Goal: Navigation & Orientation: Find specific page/section

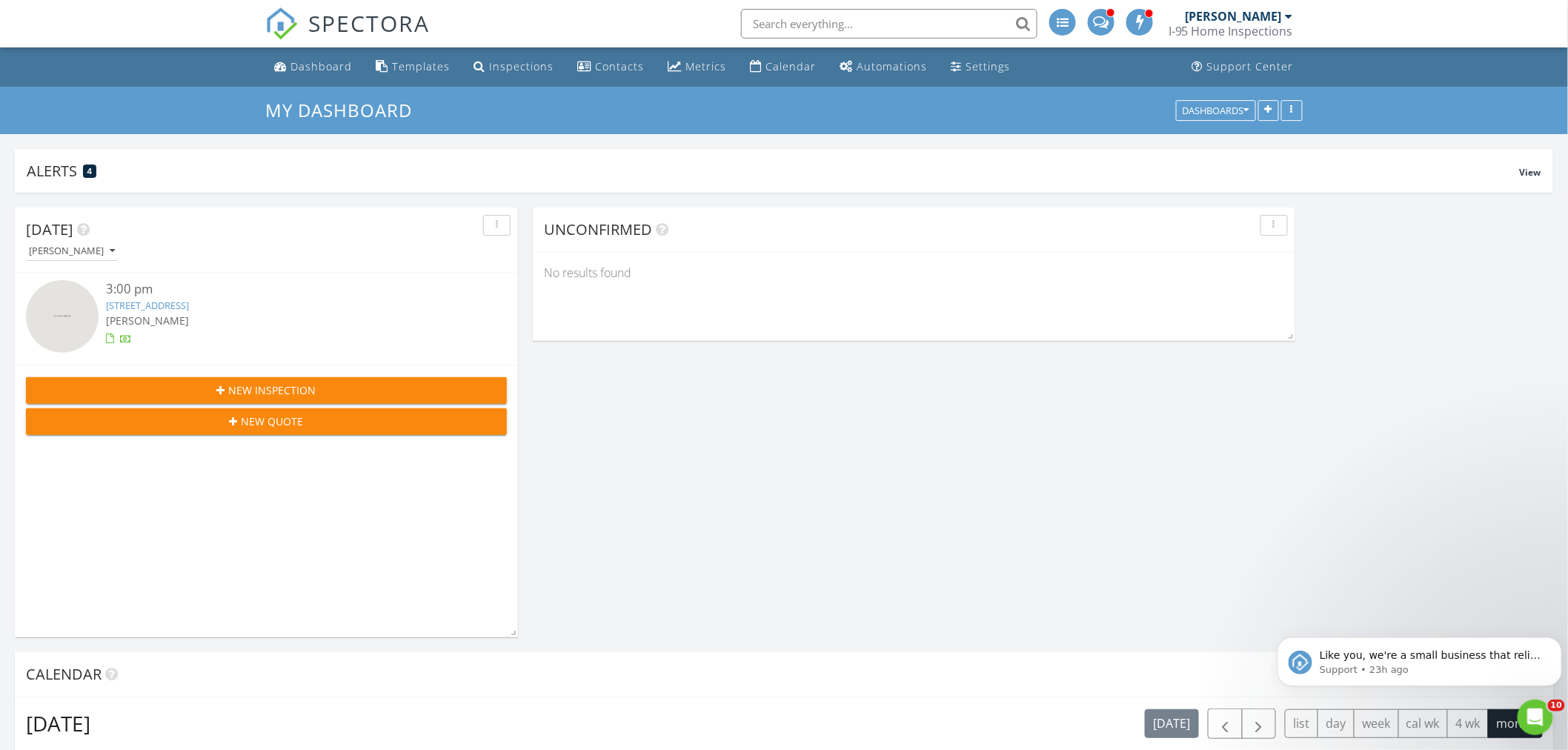
scroll to position [1115, 1594]
click at [686, 72] on div "Metrics" at bounding box center [706, 66] width 41 height 14
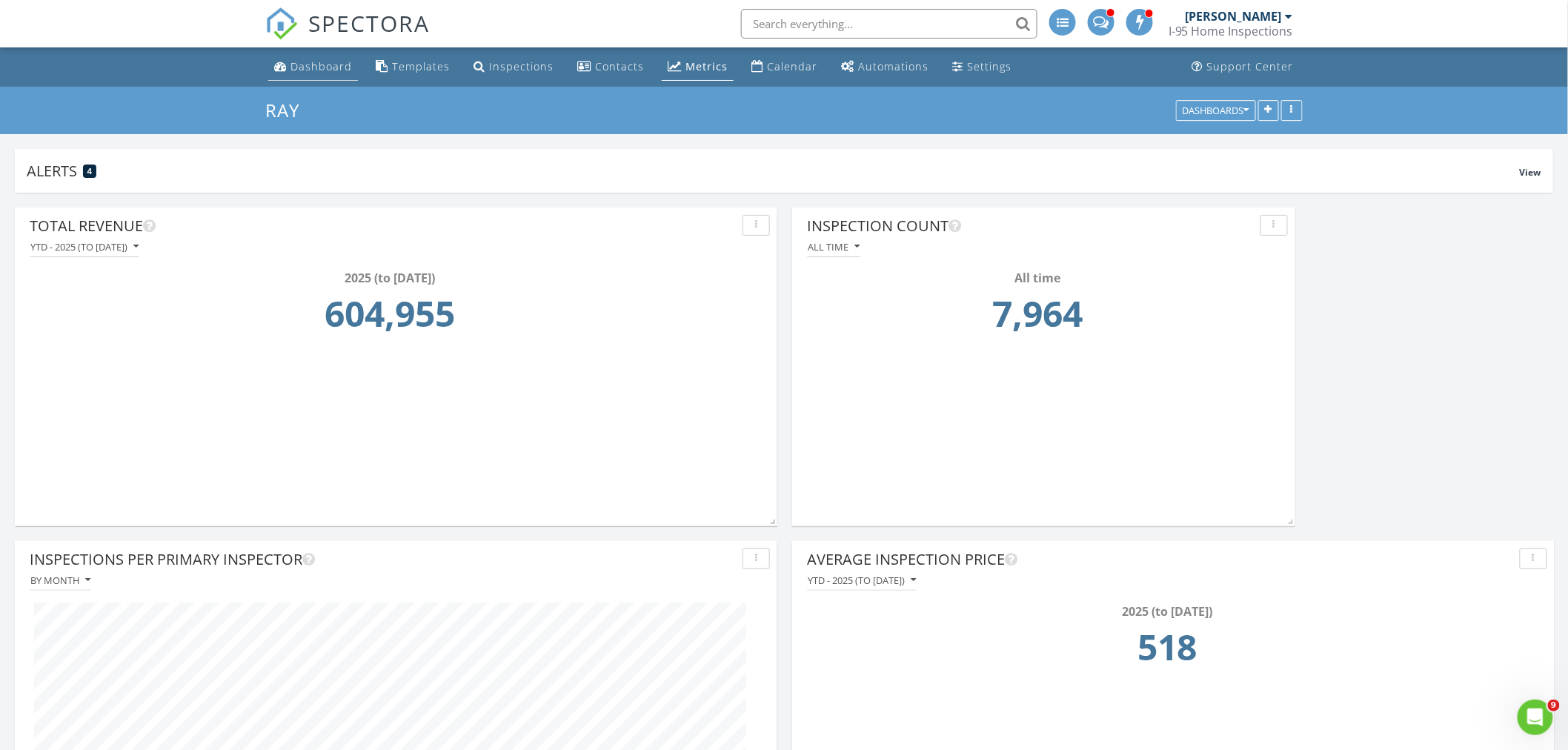
click at [326, 64] on div "Dashboard" at bounding box center [320, 66] width 61 height 14
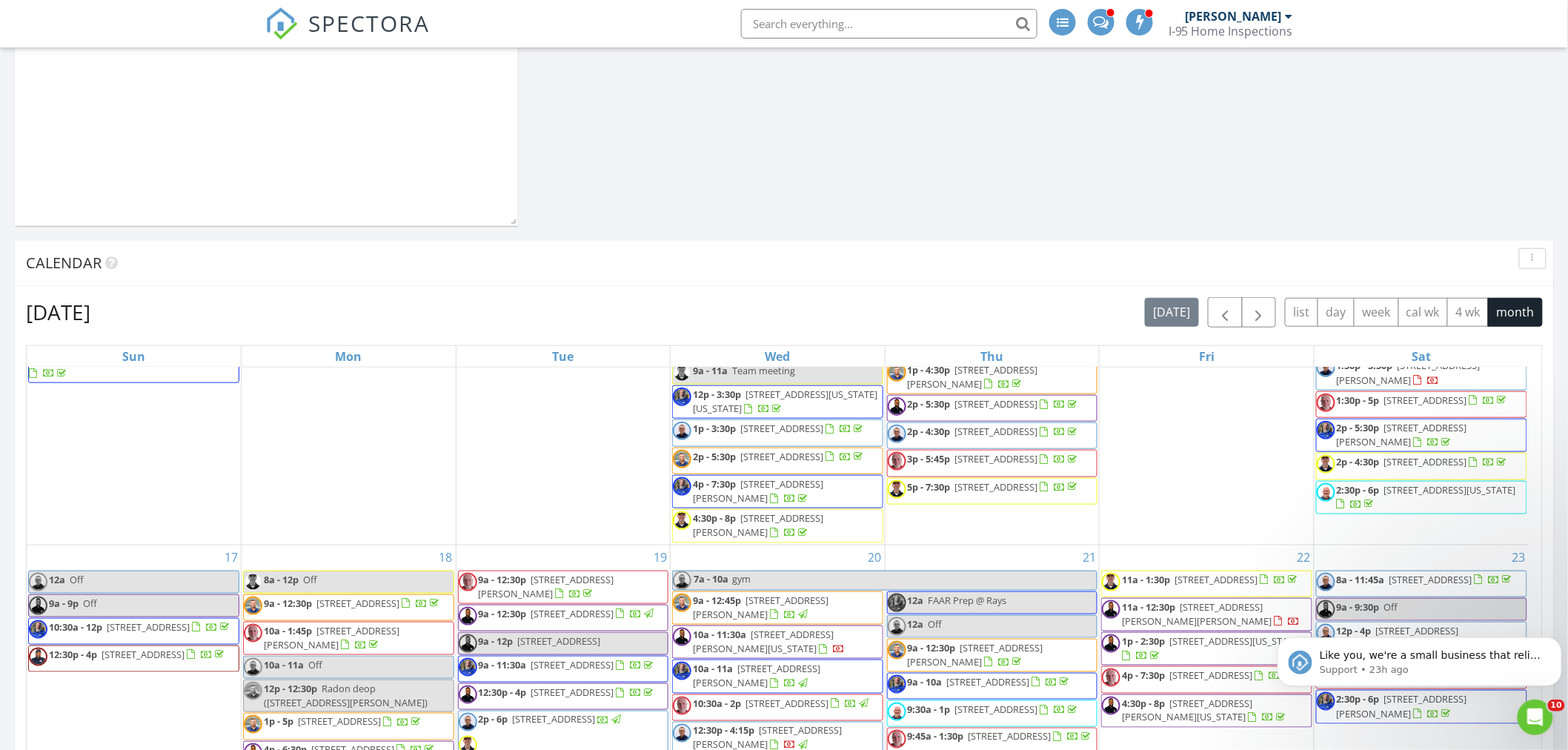
scroll to position [1098, 0]
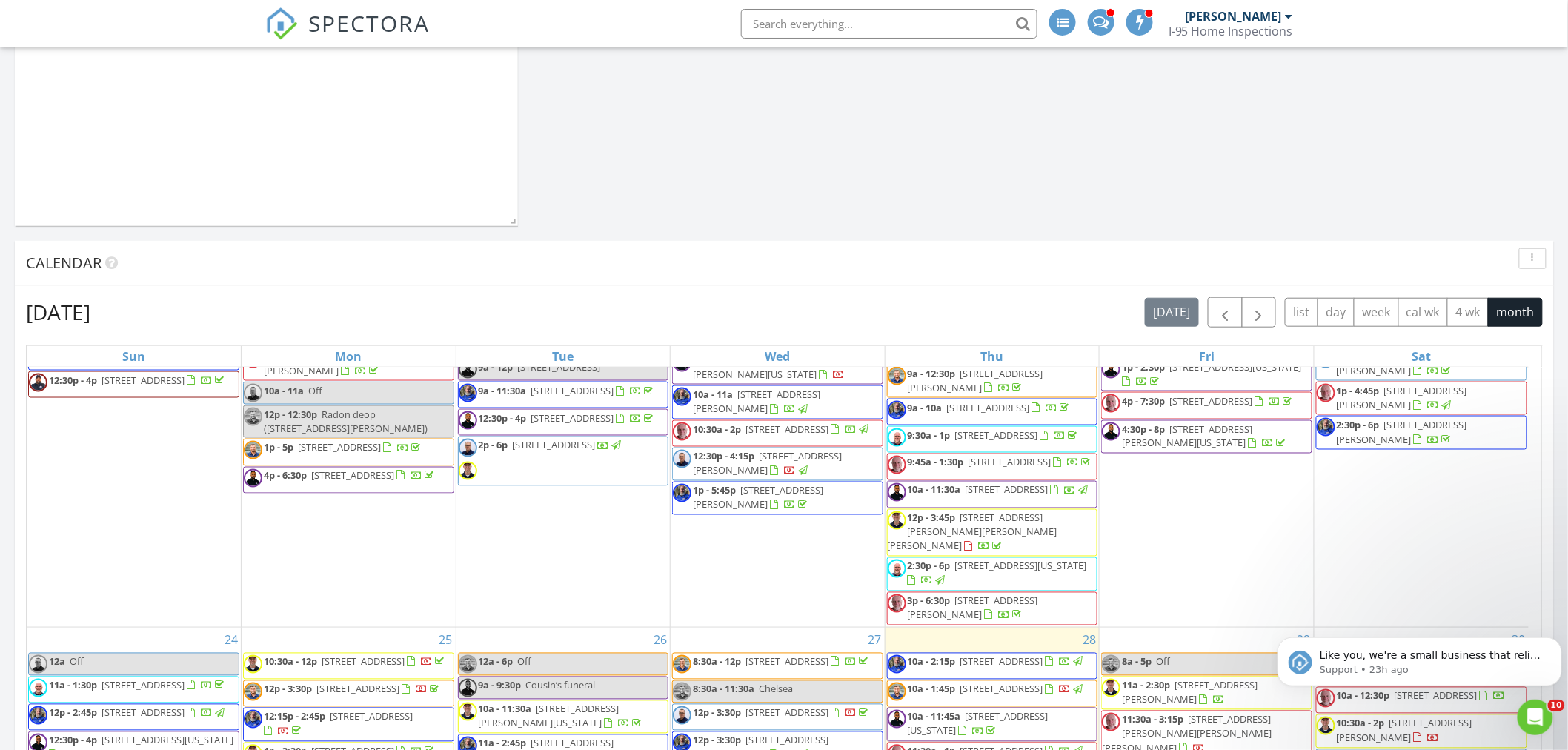
click at [900, 268] on div "Calendar" at bounding box center [773, 263] width 1495 height 22
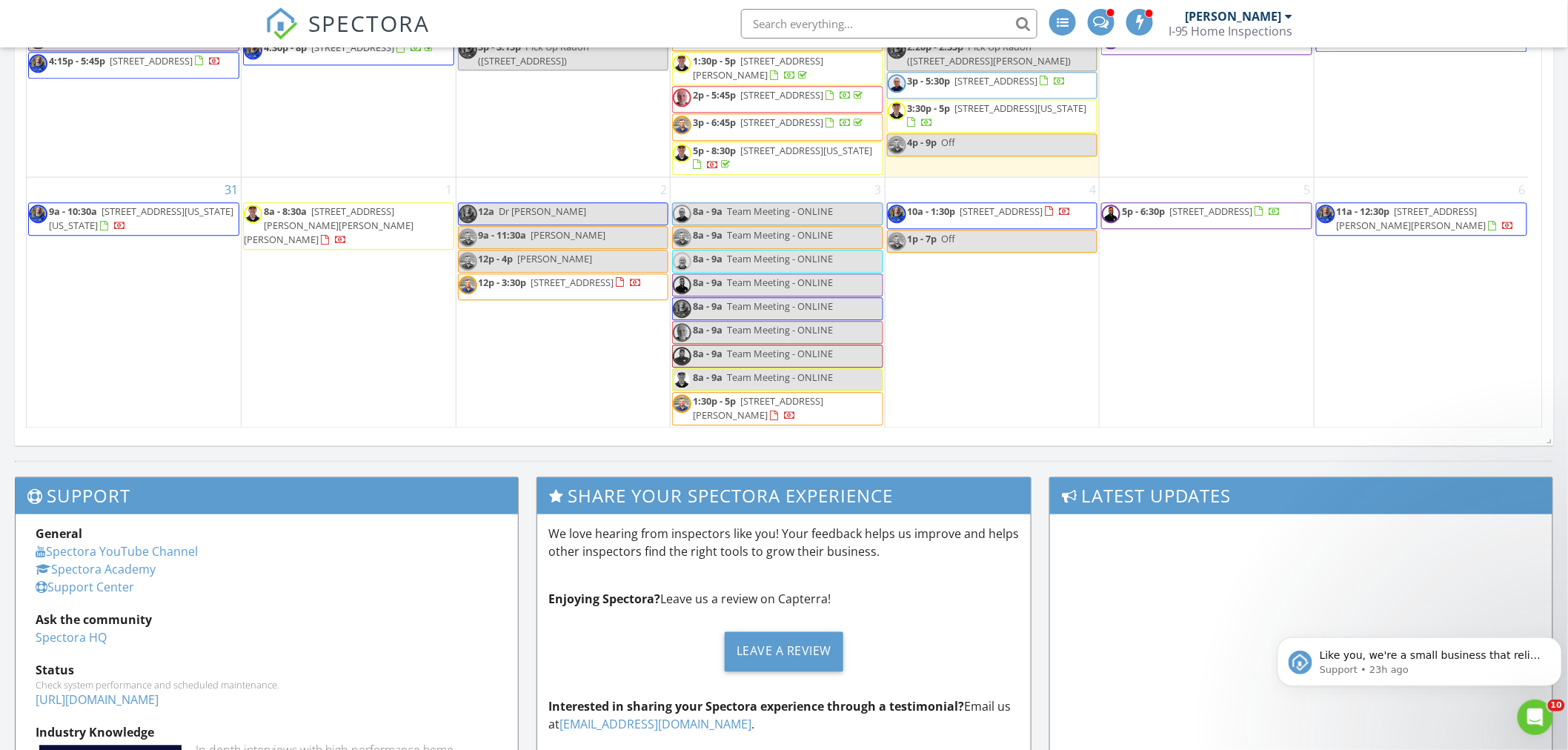
scroll to position [908, 0]
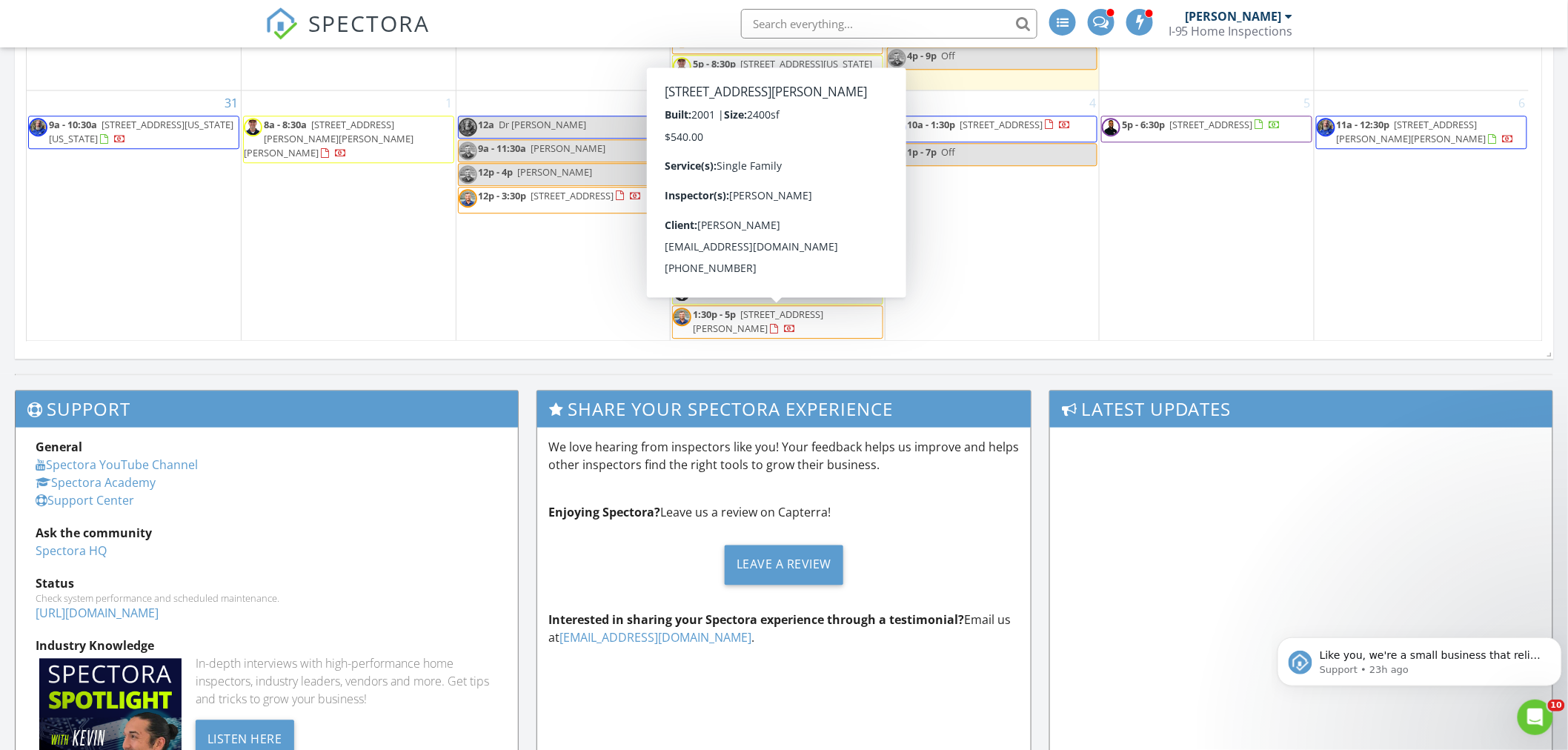
drag, startPoint x: 2835, startPoint y: 1194, endPoint x: 1557, endPoint y: 606, distance: 1406.8
click html "Like you, we're a small business that relies on reviews to grow. If you have a …"
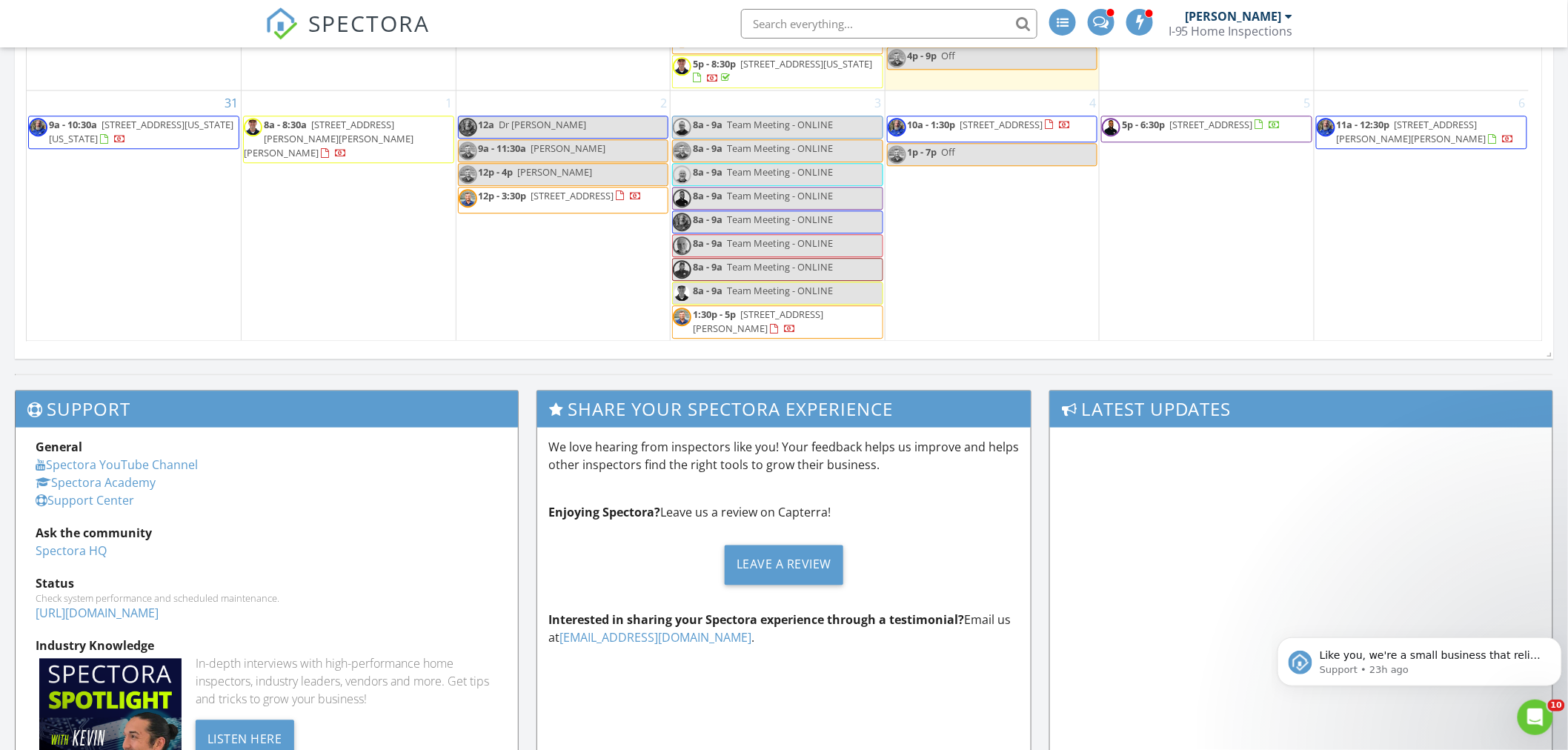
click at [1564, 587] on div "Support General Spectora YouTube Channel Spectora Academy Support Center Ask th…" at bounding box center [784, 646] width 1568 height 544
click at [1562, 575] on div "Support General Spectora YouTube Channel Spectora Academy Support Center Ask th…" at bounding box center [784, 646] width 1568 height 544
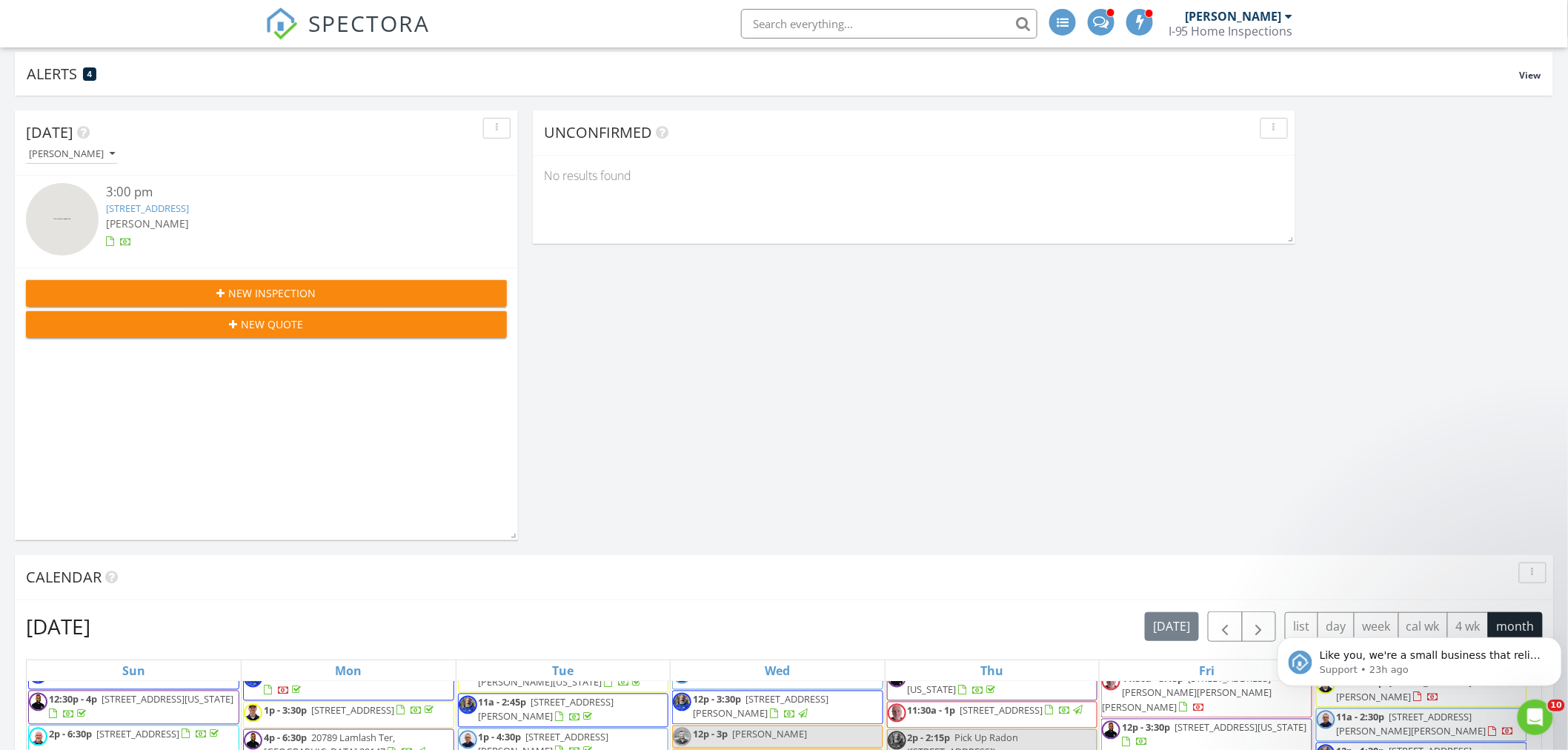
scroll to position [137, 0]
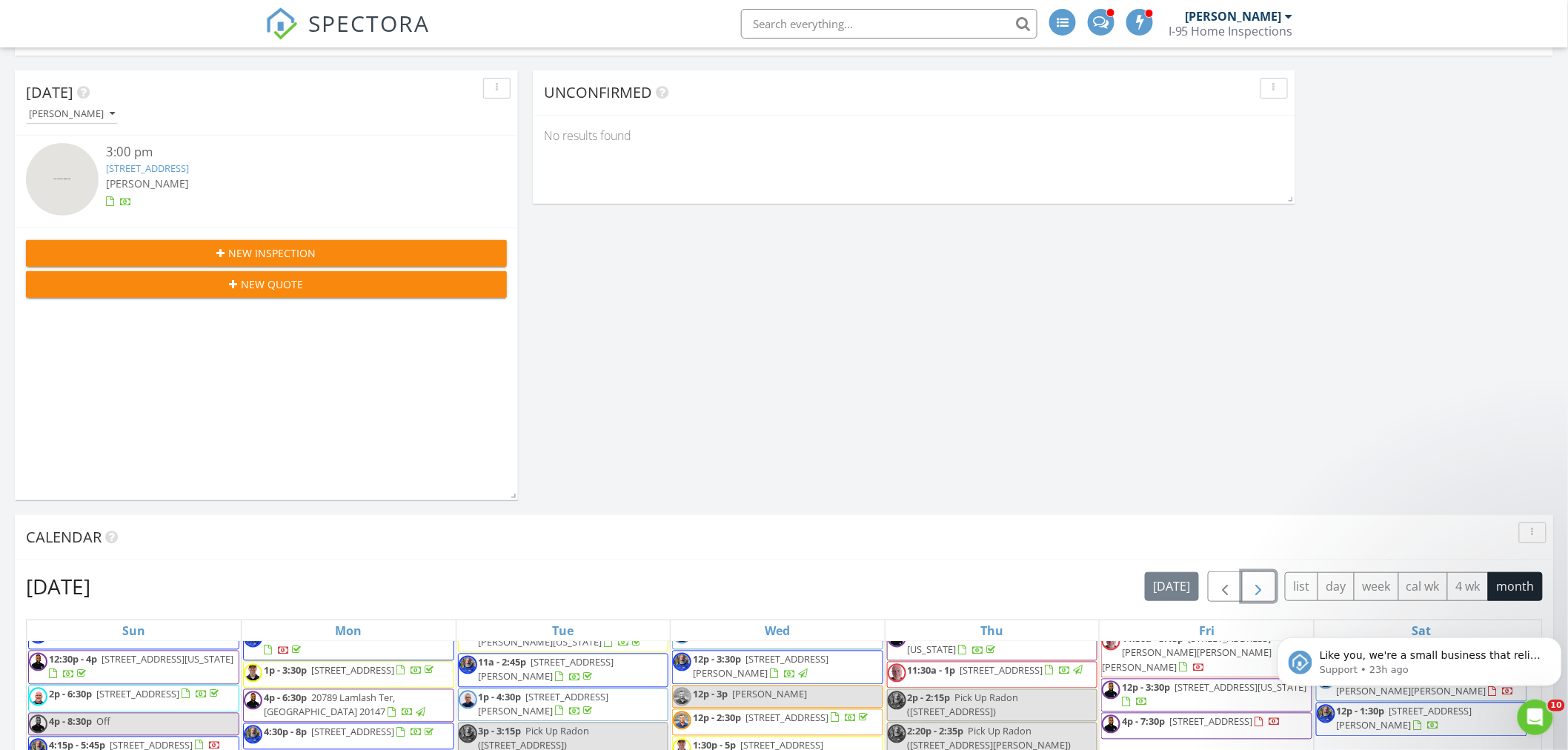
click at [1254, 587] on span "button" at bounding box center [1259, 586] width 18 height 18
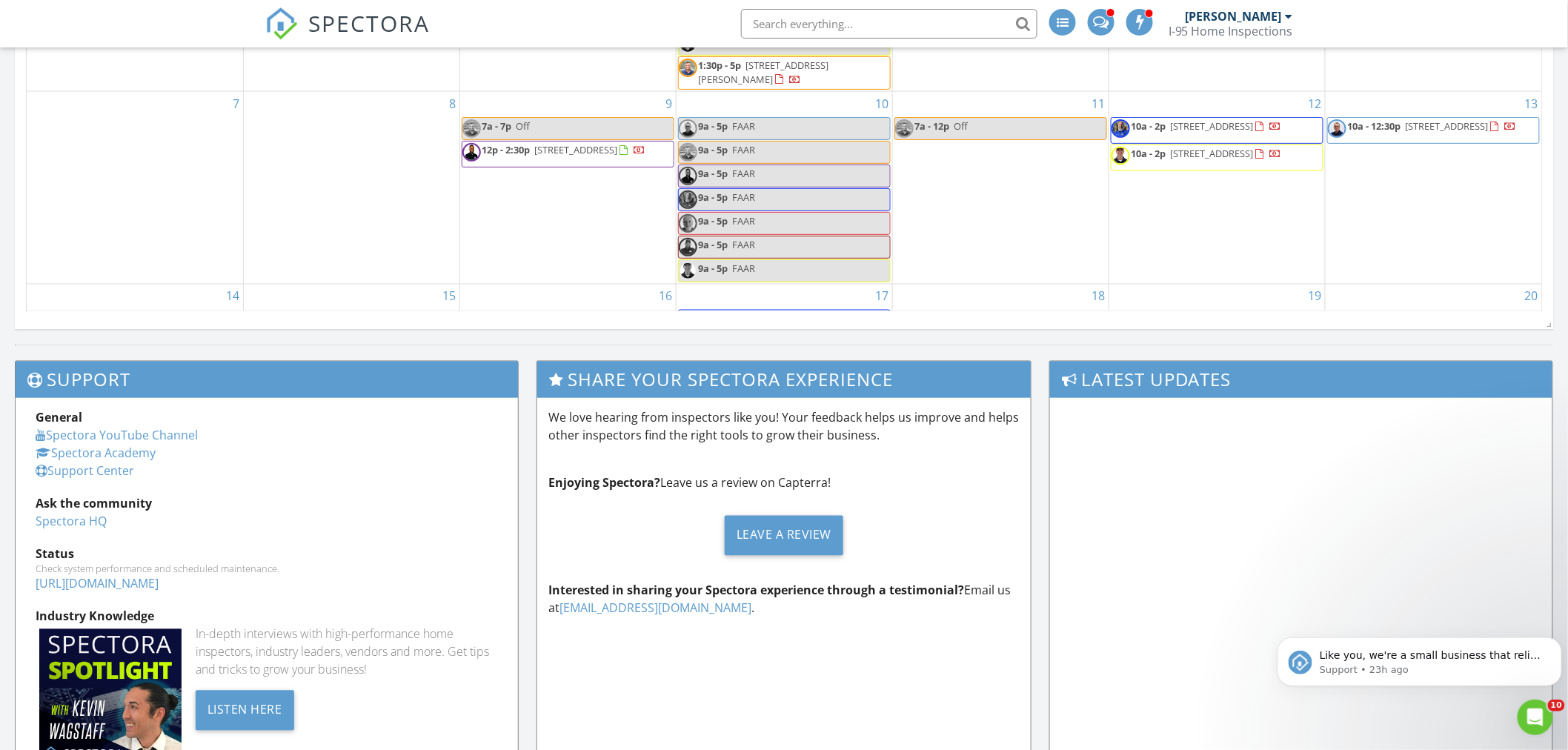
scroll to position [960, 0]
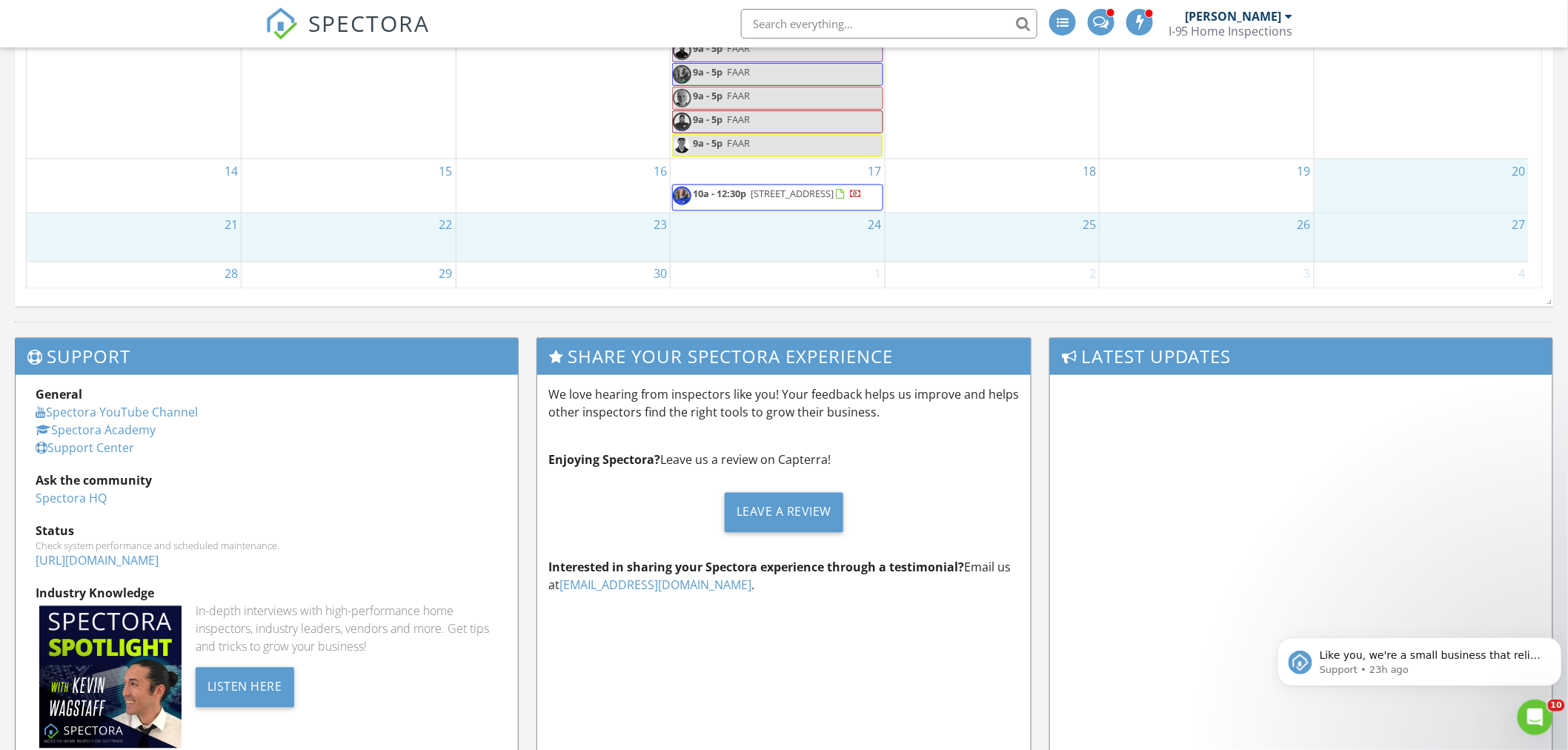
drag, startPoint x: 1527, startPoint y: 207, endPoint x: 1529, endPoint y: 270, distance: 63.0
click at [1529, 270] on div "31 9a - 10:30a 26 Rhode Island Ave NW, Washington 20001 1 8a - 8:30a 7525 Bucha…" at bounding box center [784, 54] width 1515 height 470
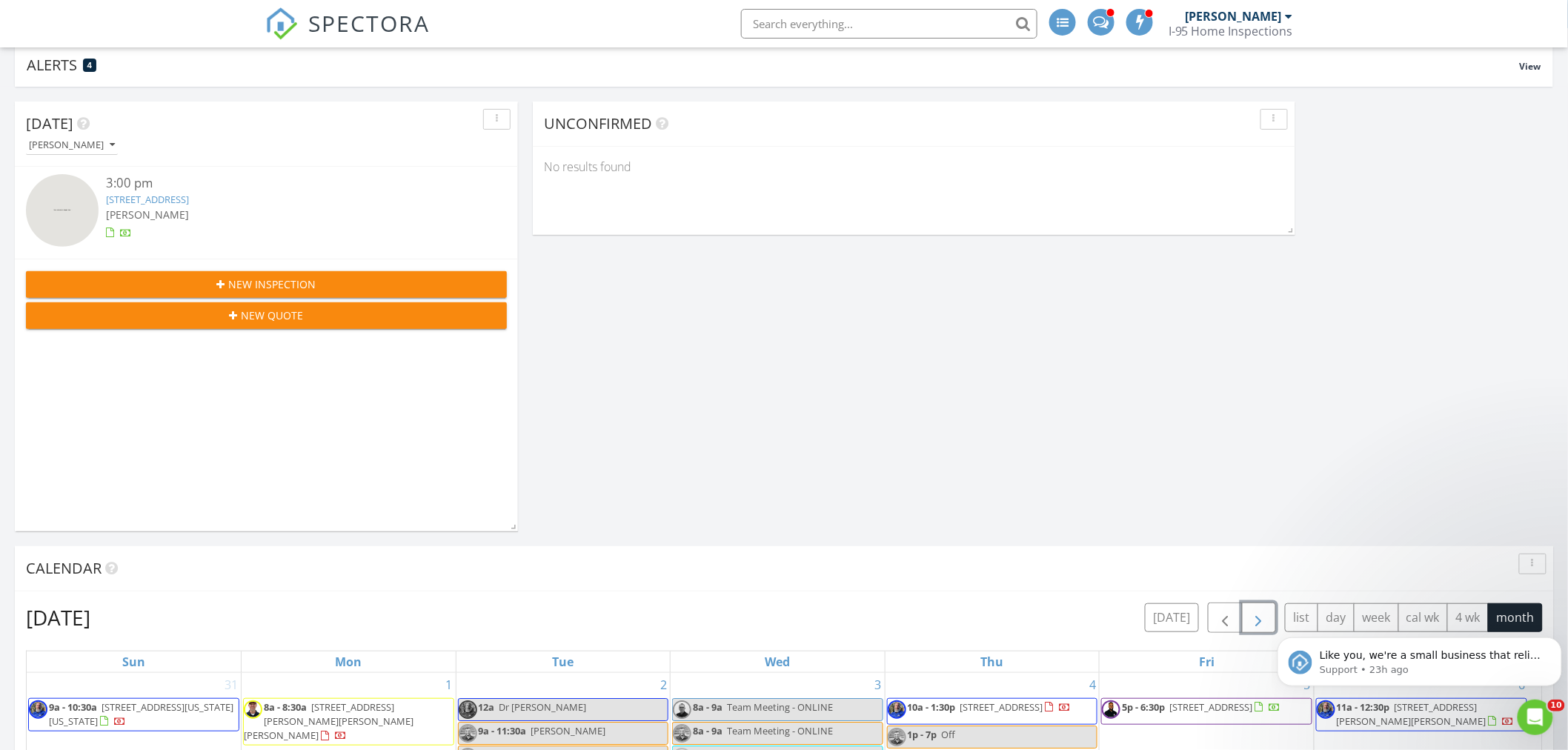
scroll to position [0, 0]
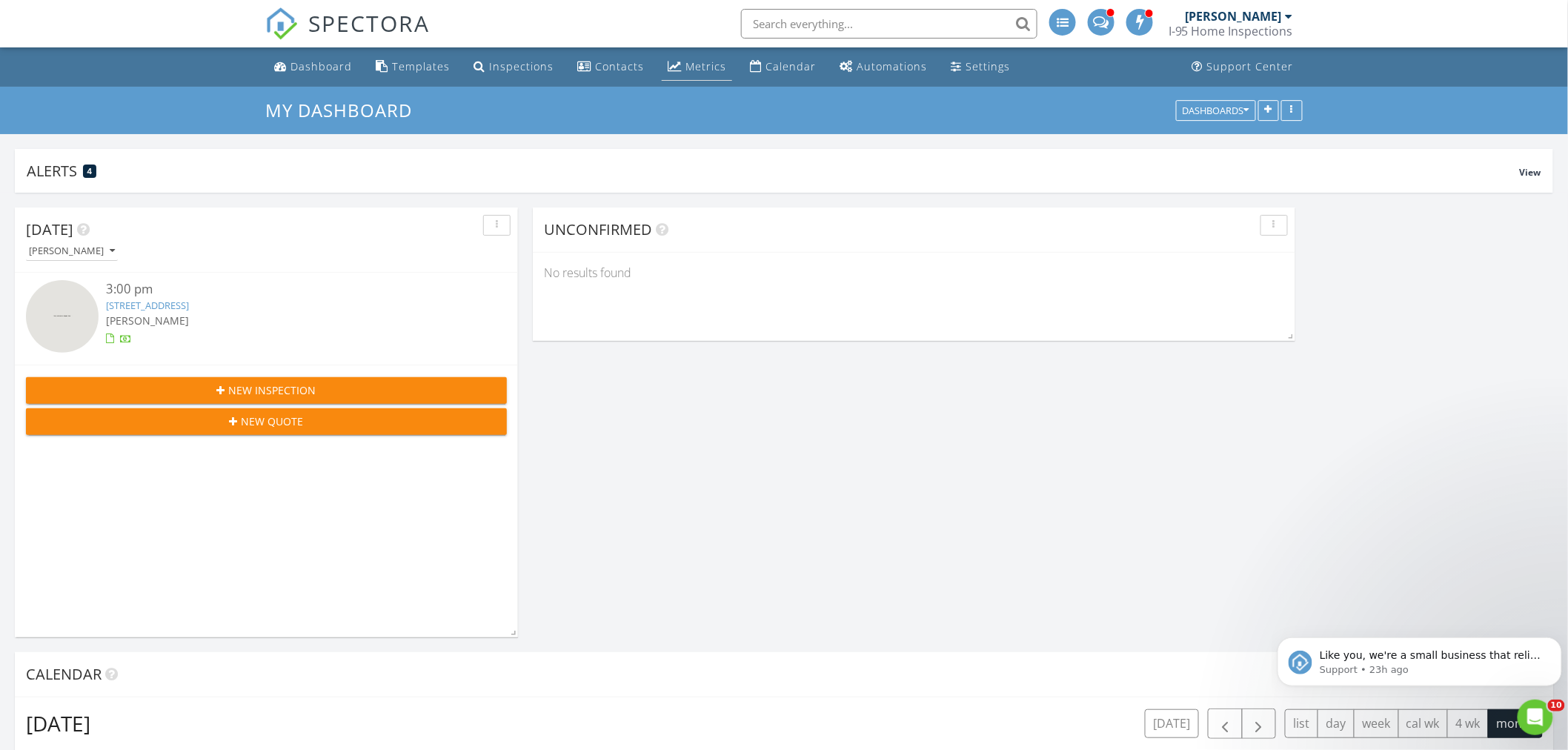
click at [690, 67] on div "Metrics" at bounding box center [706, 66] width 41 height 14
